Goal: Information Seeking & Learning: Learn about a topic

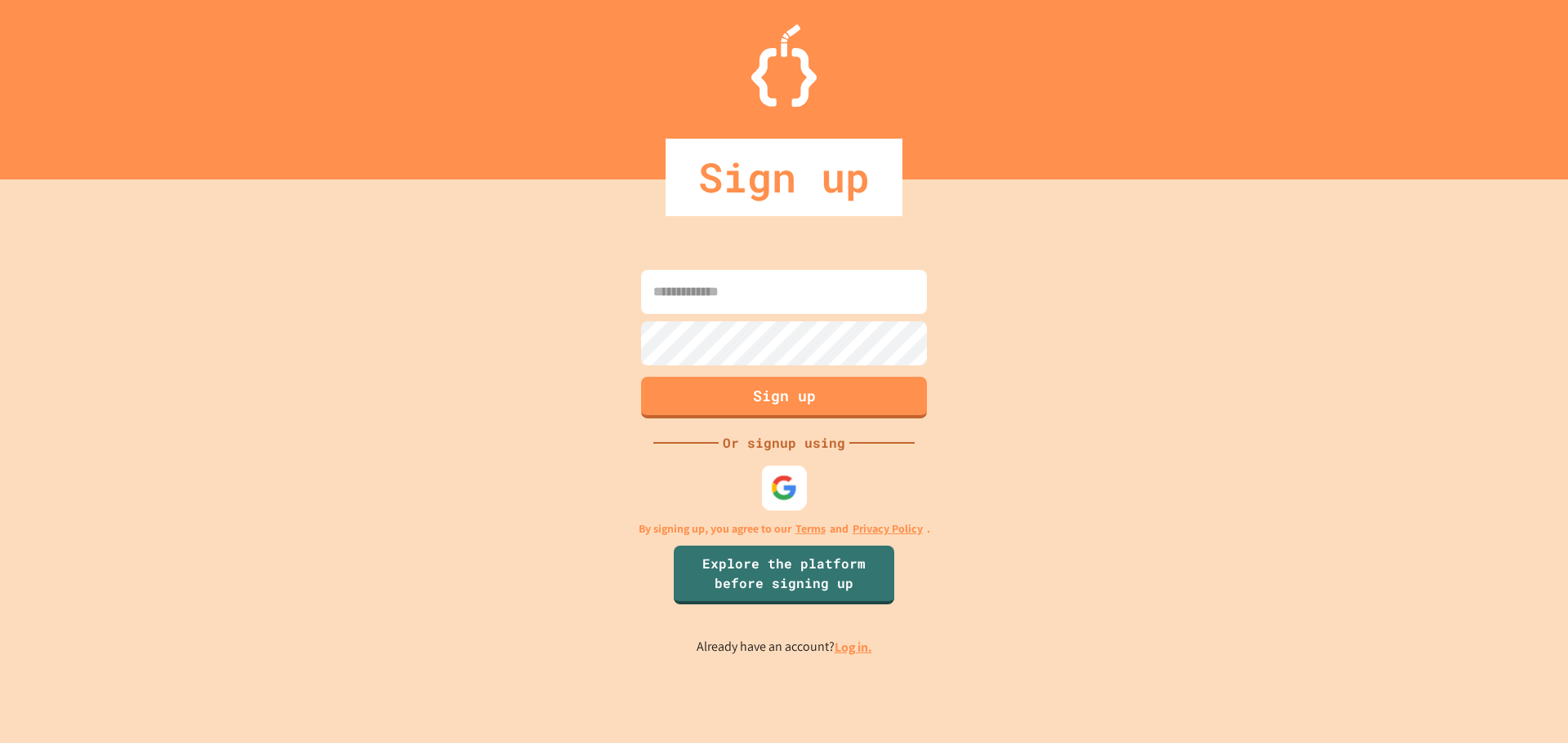
click at [778, 488] on img at bounding box center [784, 488] width 27 height 27
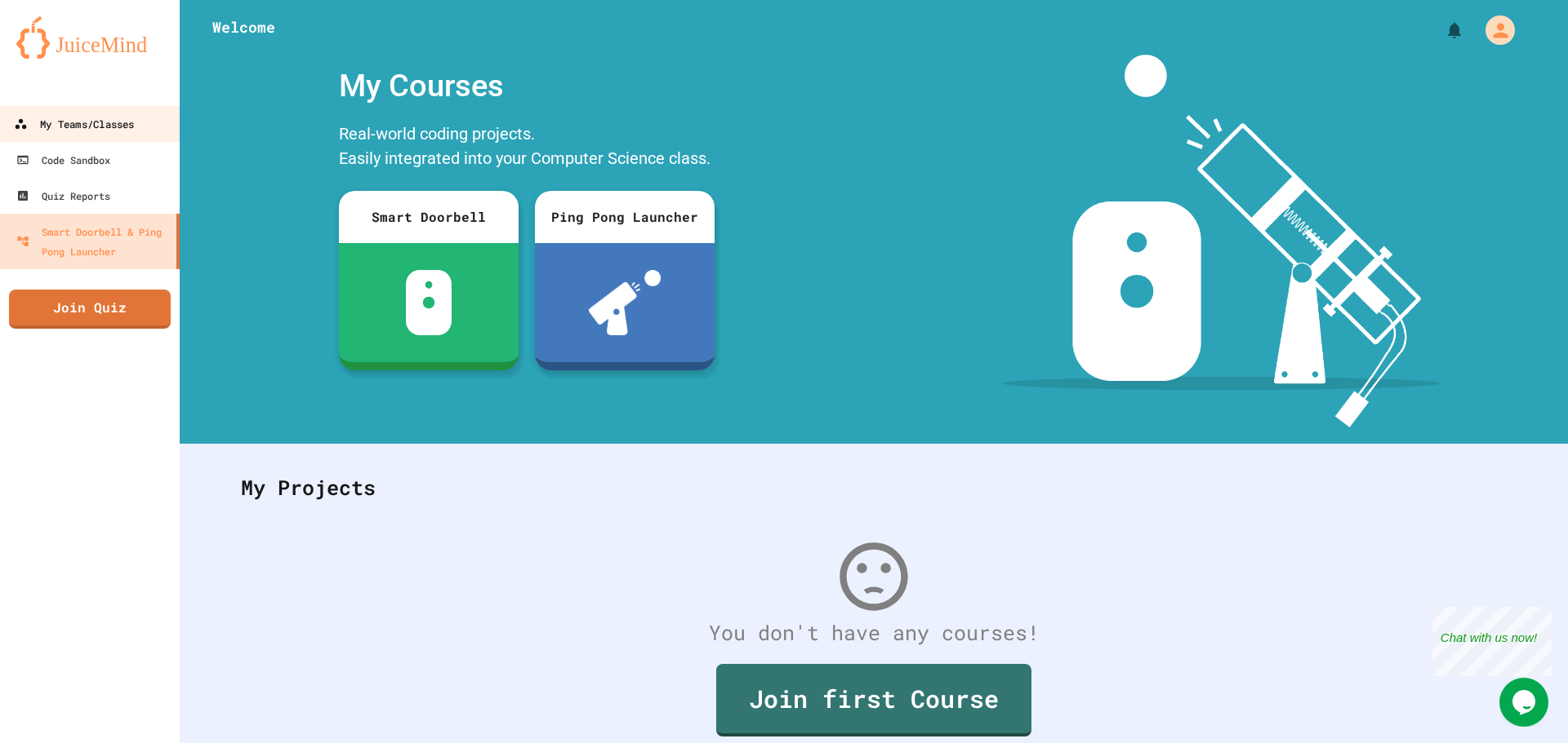
click at [89, 108] on link "My Teams/Classes" at bounding box center [90, 123] width 186 height 36
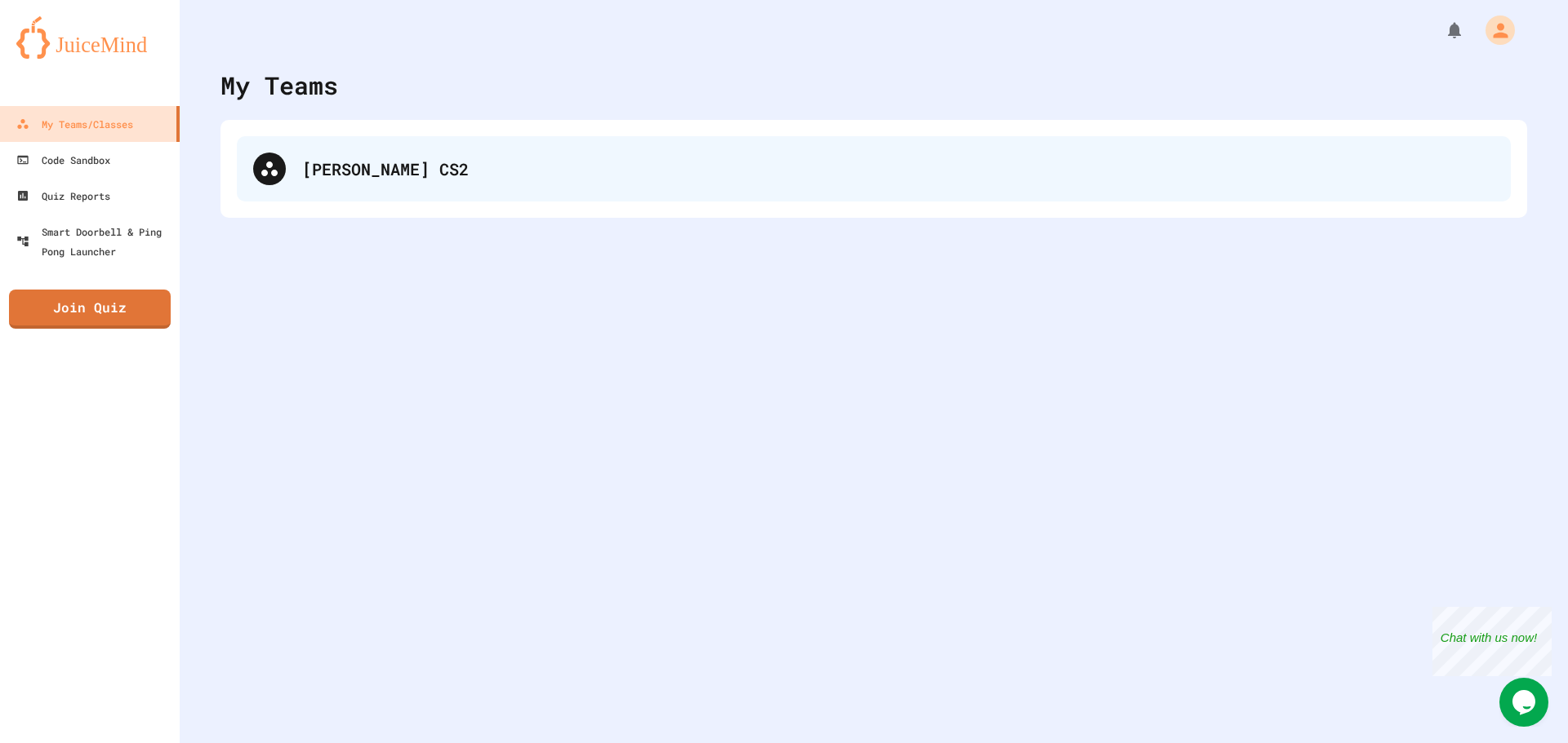
drag, startPoint x: 554, startPoint y: 131, endPoint x: 553, endPoint y: 142, distance: 11.0
click at [554, 139] on div "[PERSON_NAME] CS2" at bounding box center [873, 169] width 1307 height 98
click at [548, 157] on div "[PERSON_NAME] CS2" at bounding box center [898, 169] width 1192 height 24
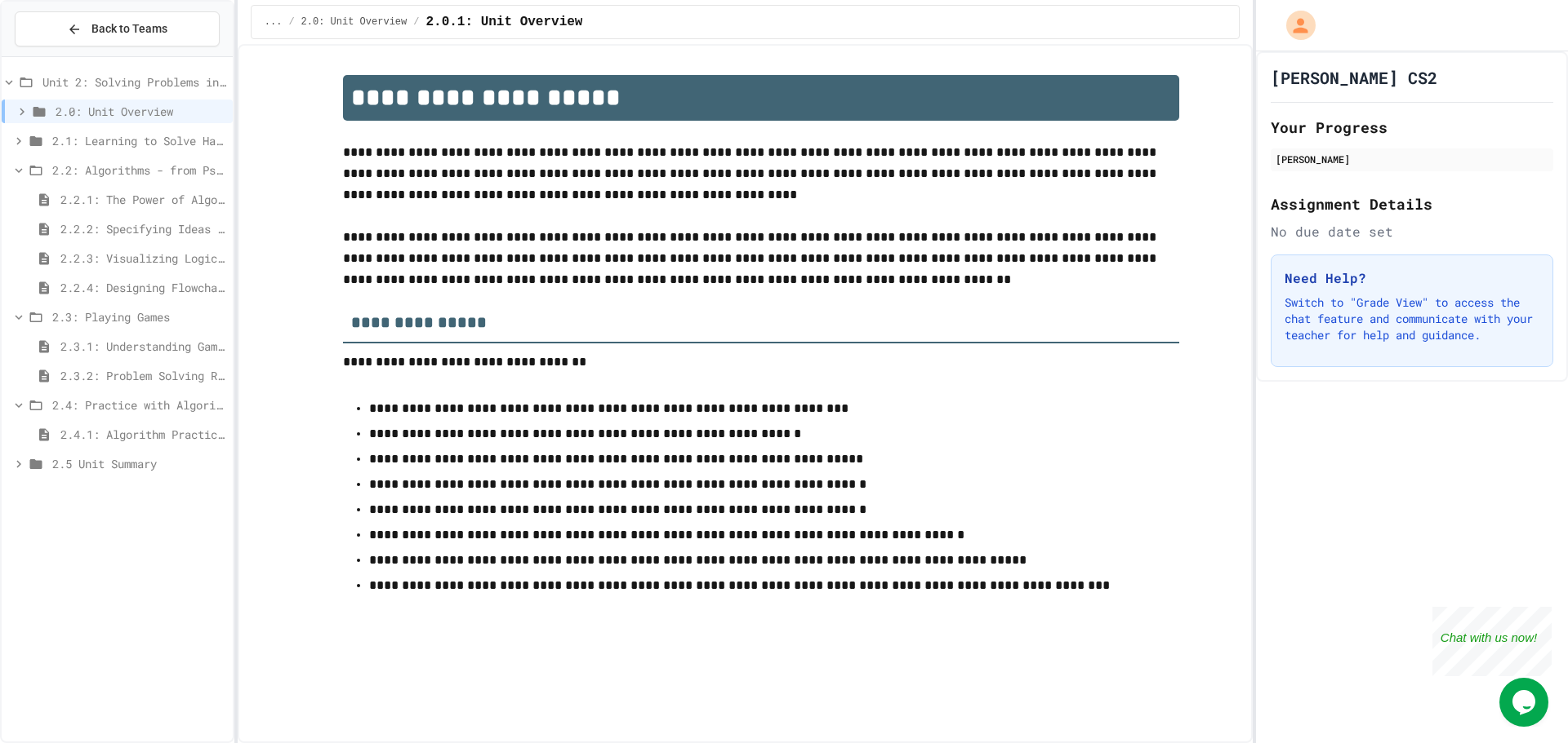
click at [129, 309] on span "2.3: Playing Games" at bounding box center [139, 317] width 173 height 17
click at [130, 310] on span "2.3: Playing Games" at bounding box center [139, 317] width 173 height 17
click at [130, 349] on span "2.3.1: Understanding Games with Flowcharts" at bounding box center [144, 346] width 166 height 17
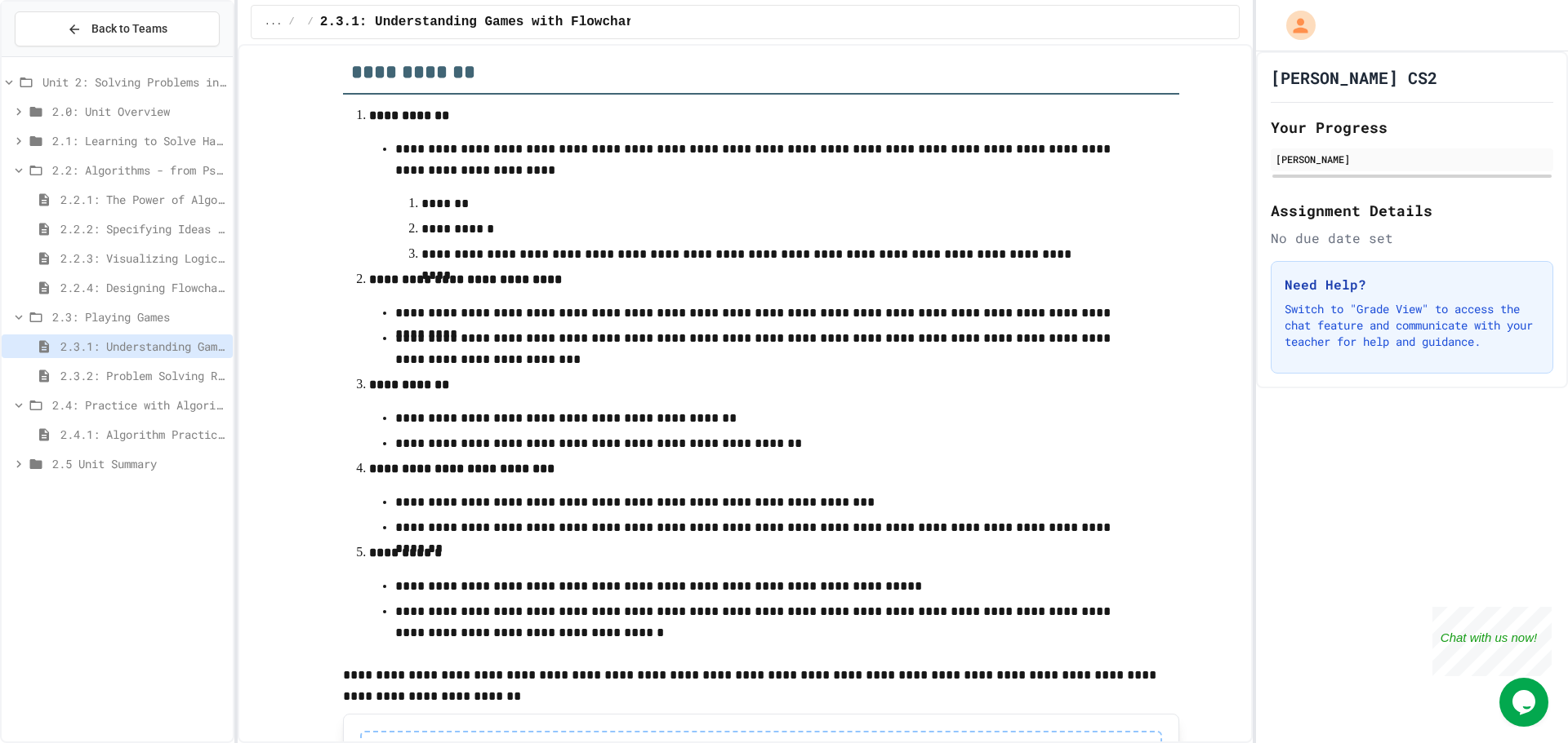
scroll to position [443, 0]
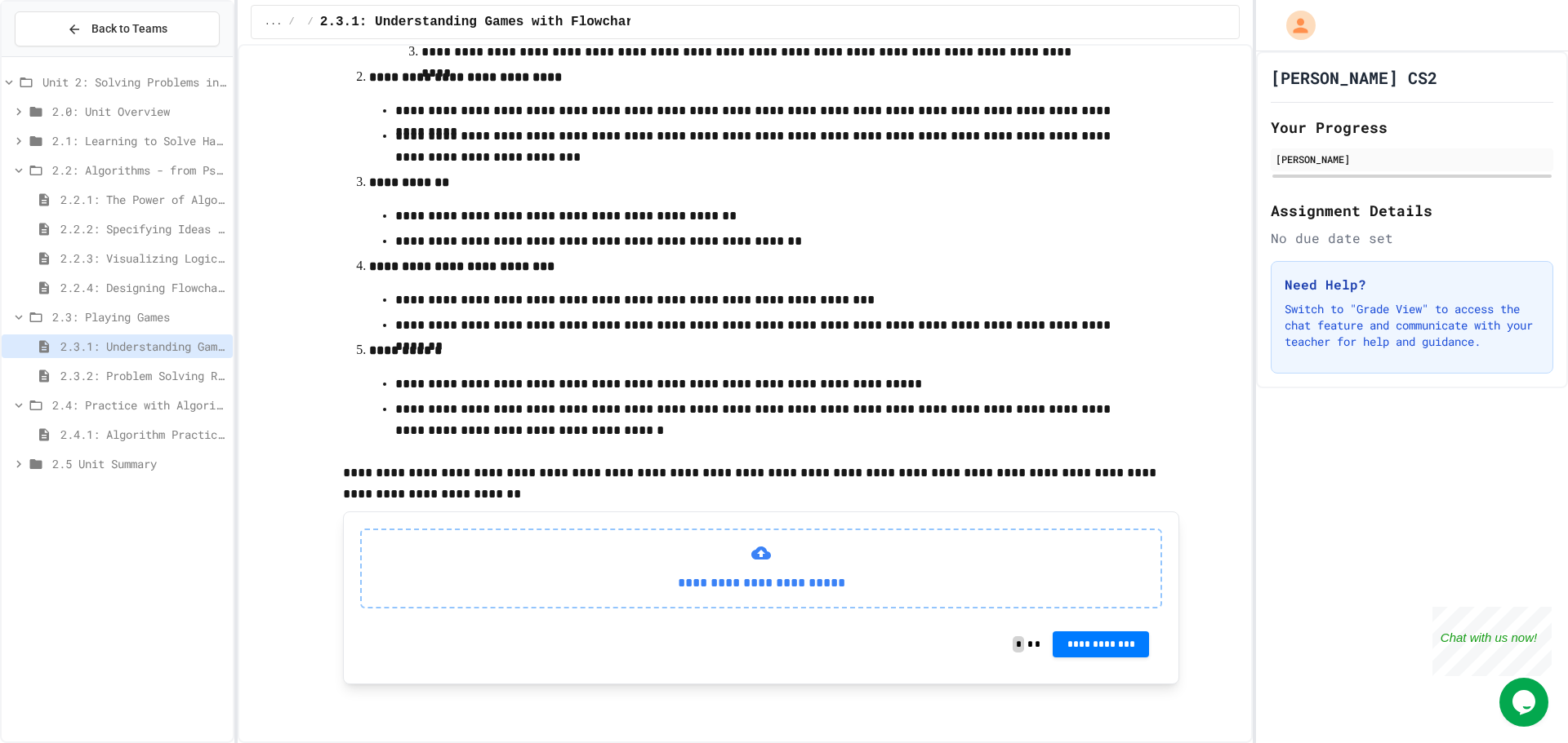
click at [147, 370] on span "2.3.2: Problem Solving Reflection" at bounding box center [144, 376] width 166 height 17
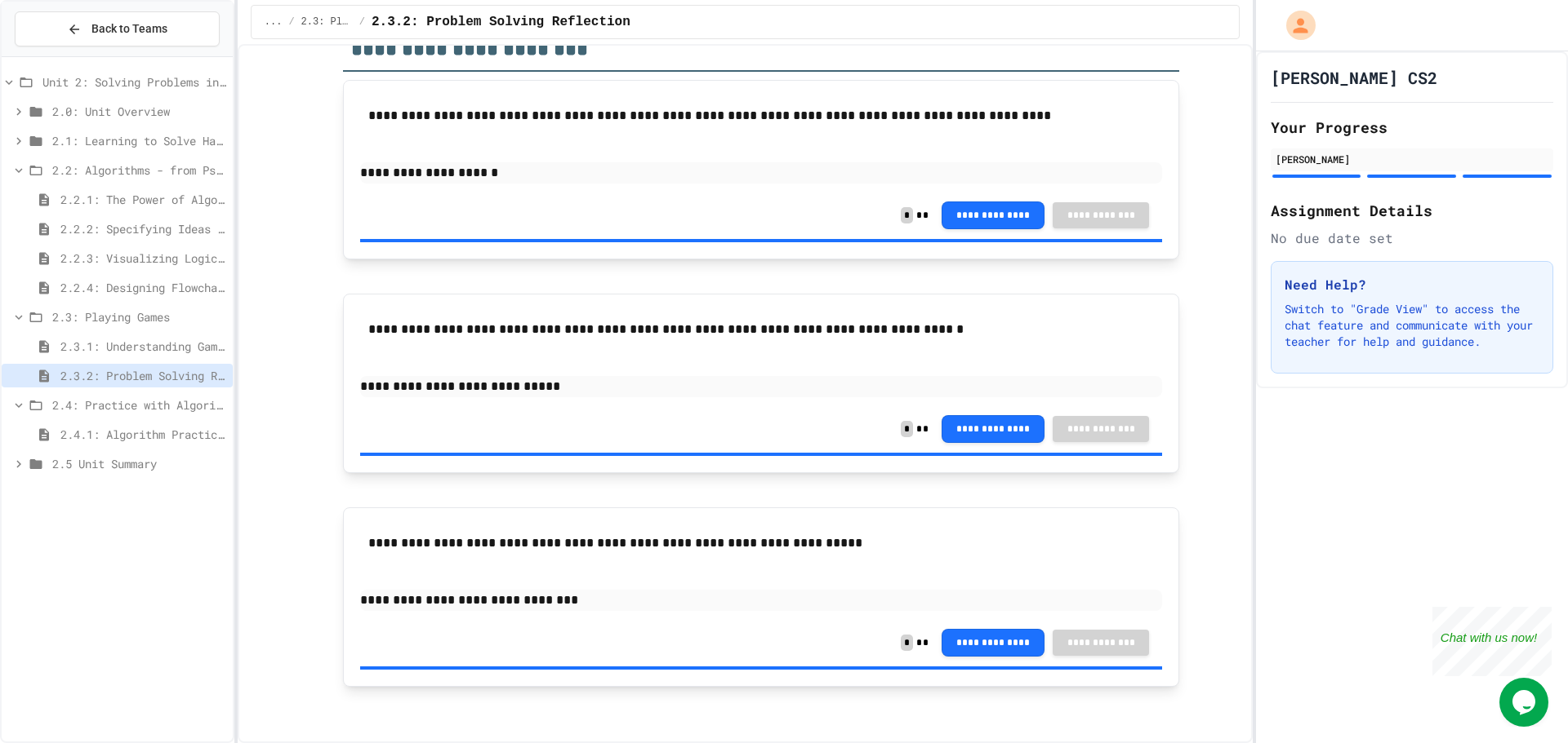
scroll to position [150, 0]
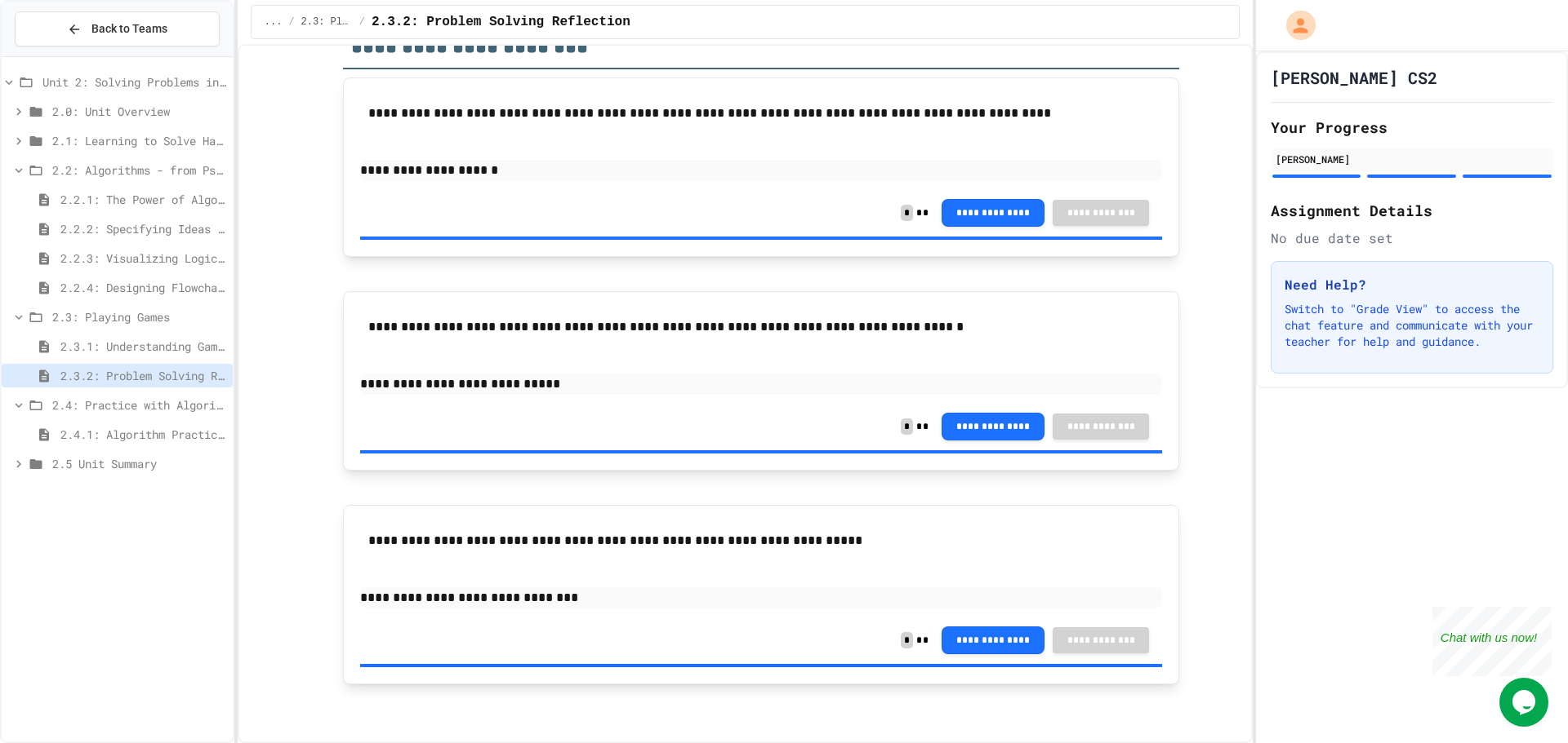
click at [107, 408] on span "2.4: Practice with Algorithms" at bounding box center [139, 405] width 173 height 17
click at [158, 375] on span "2.3.2: Problem Solving Reflection" at bounding box center [144, 376] width 166 height 17
click at [155, 371] on span "2.3.2: Problem Solving Reflection" at bounding box center [144, 376] width 166 height 17
click at [134, 403] on span "2.4: Practice with Algorithms" at bounding box center [139, 405] width 173 height 17
click at [130, 435] on span "2.4.1: Algorithm Practice Exercises" at bounding box center [144, 434] width 166 height 17
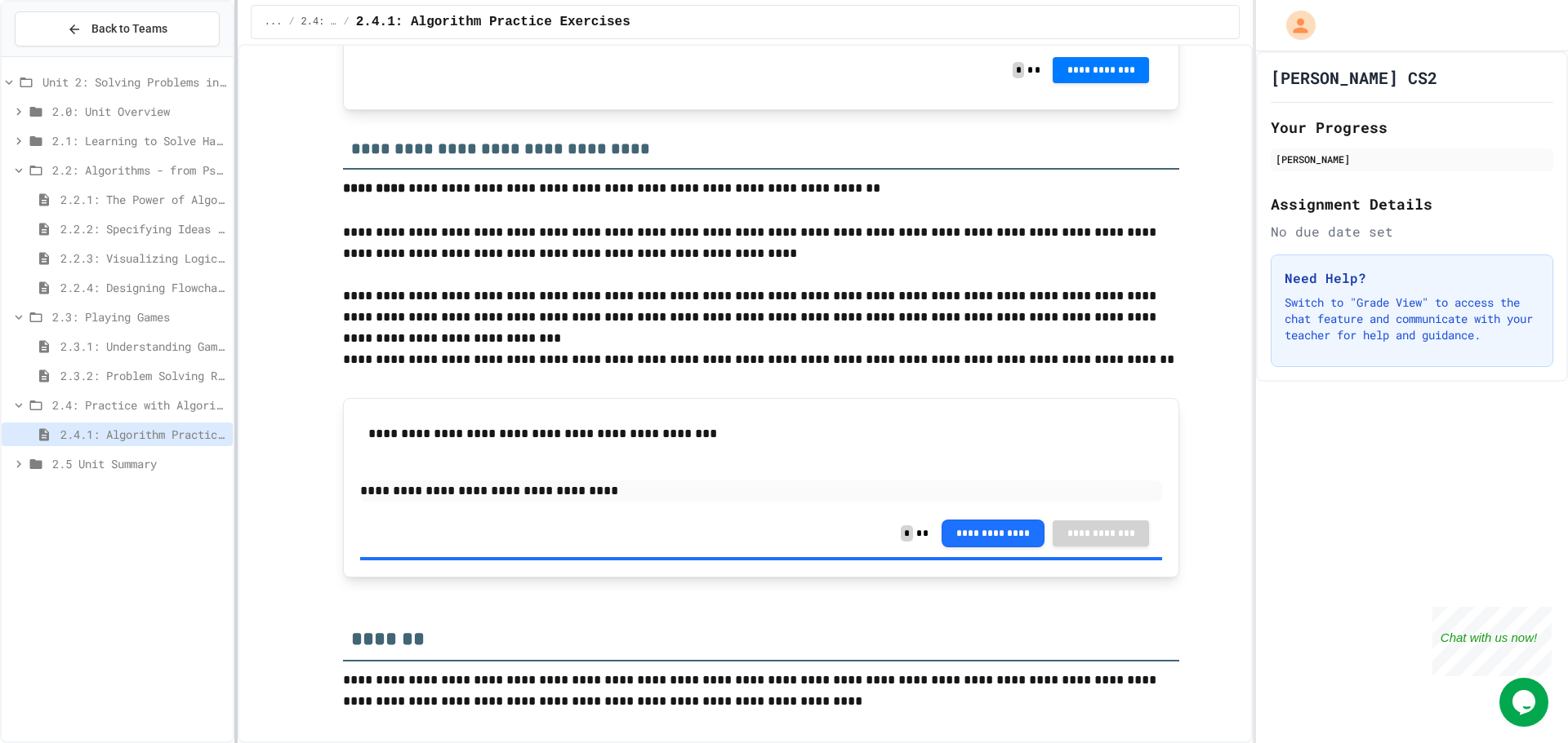
scroll to position [2045, 0]
click at [167, 468] on span "2.5 Unit Summary" at bounding box center [139, 463] width 173 height 17
click at [118, 454] on div "2.5 Unit Summary" at bounding box center [118, 463] width 231 height 23
click at [118, 458] on span "2.5 Unit Summary" at bounding box center [139, 463] width 173 height 17
click at [122, 491] on span "2.5.1 Unit Summary" at bounding box center [144, 493] width 166 height 17
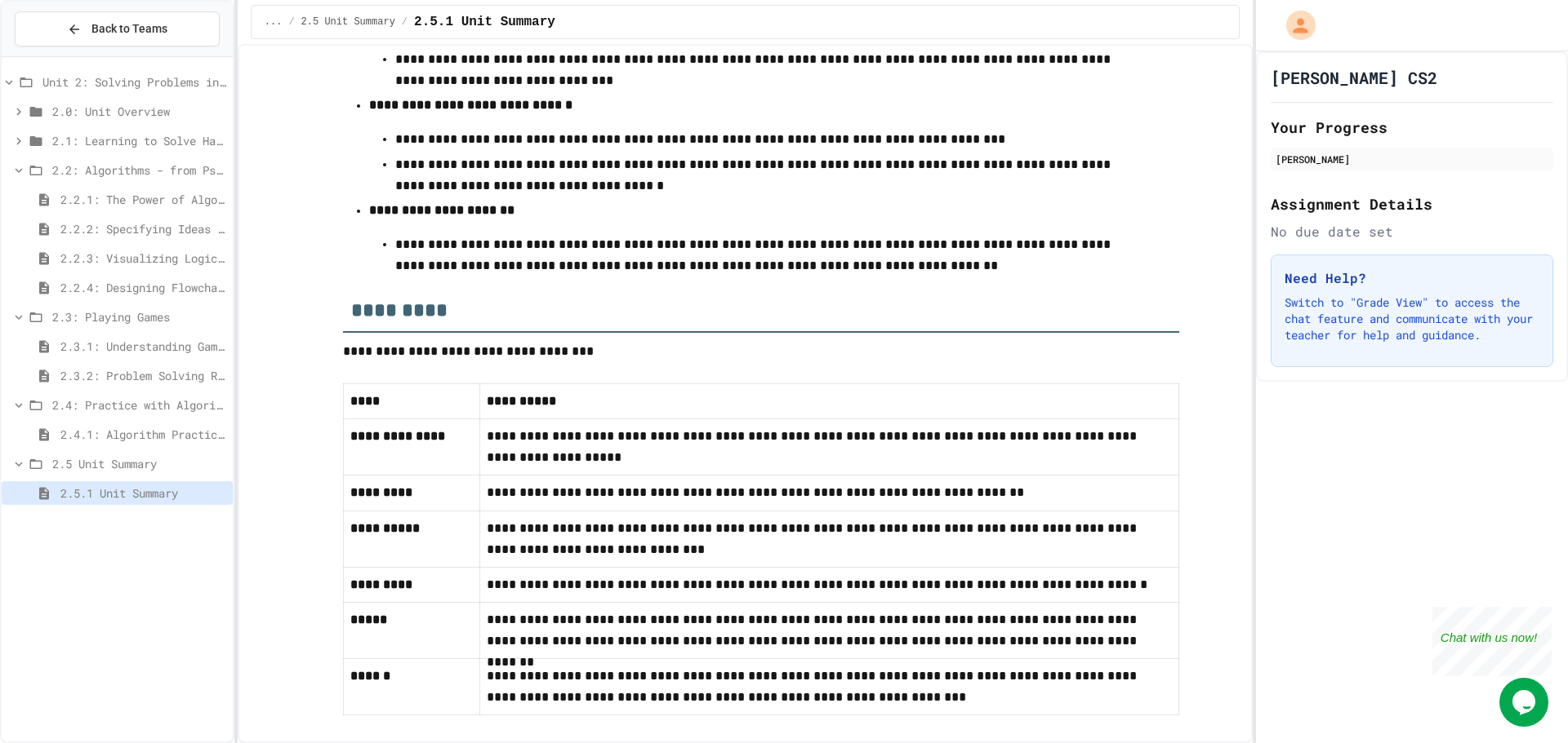
scroll to position [710, 0]
